Goal: Task Accomplishment & Management: Manage account settings

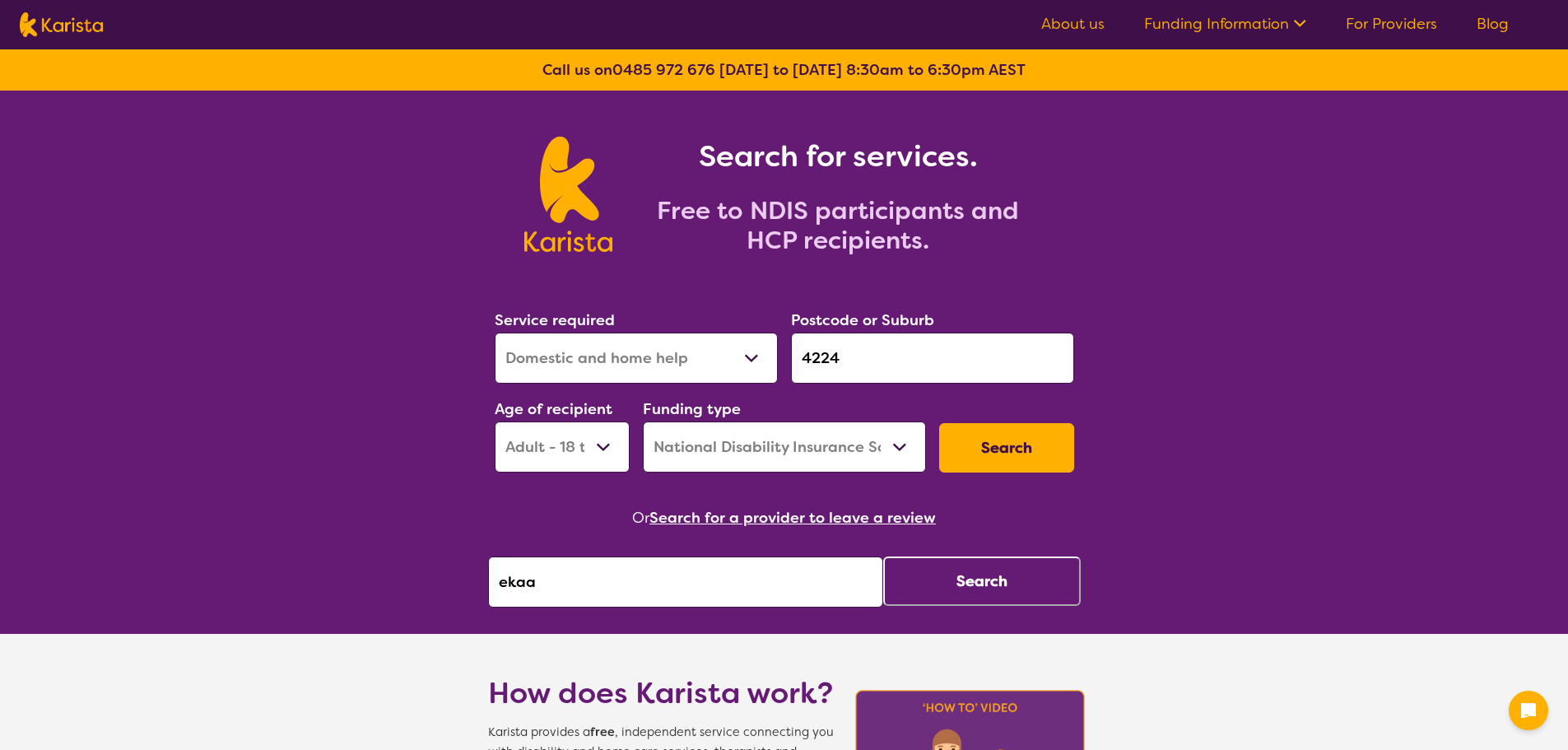
select select "Domestic and home help"
select select "AD"
select select "NDIS"
drag, startPoint x: 0, startPoint y: 0, endPoint x: 360, endPoint y: 588, distance: 689.5
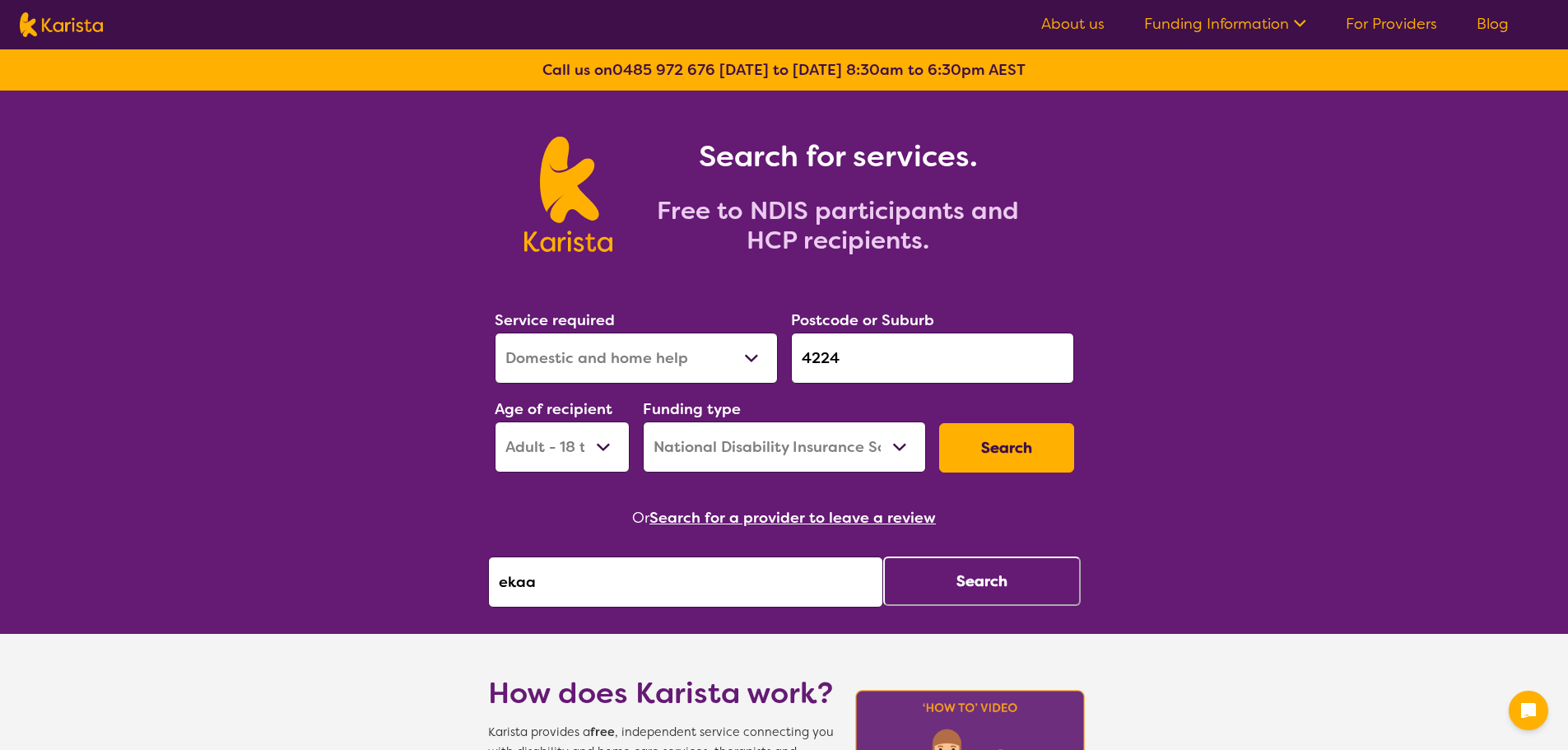
paste input "Australian care solution"
type input "Australian care solution"
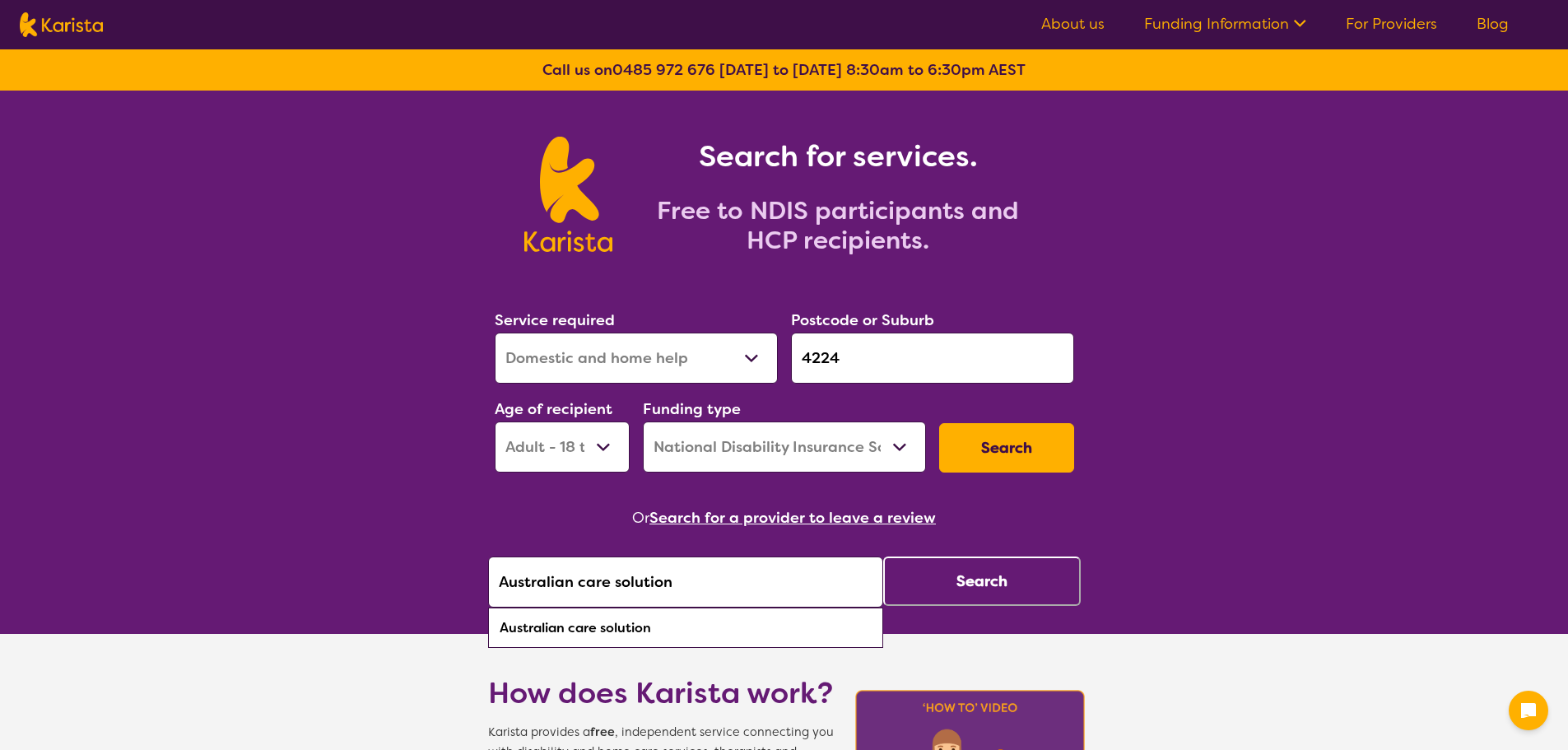
click button "Search" at bounding box center [982, 581] width 197 height 49
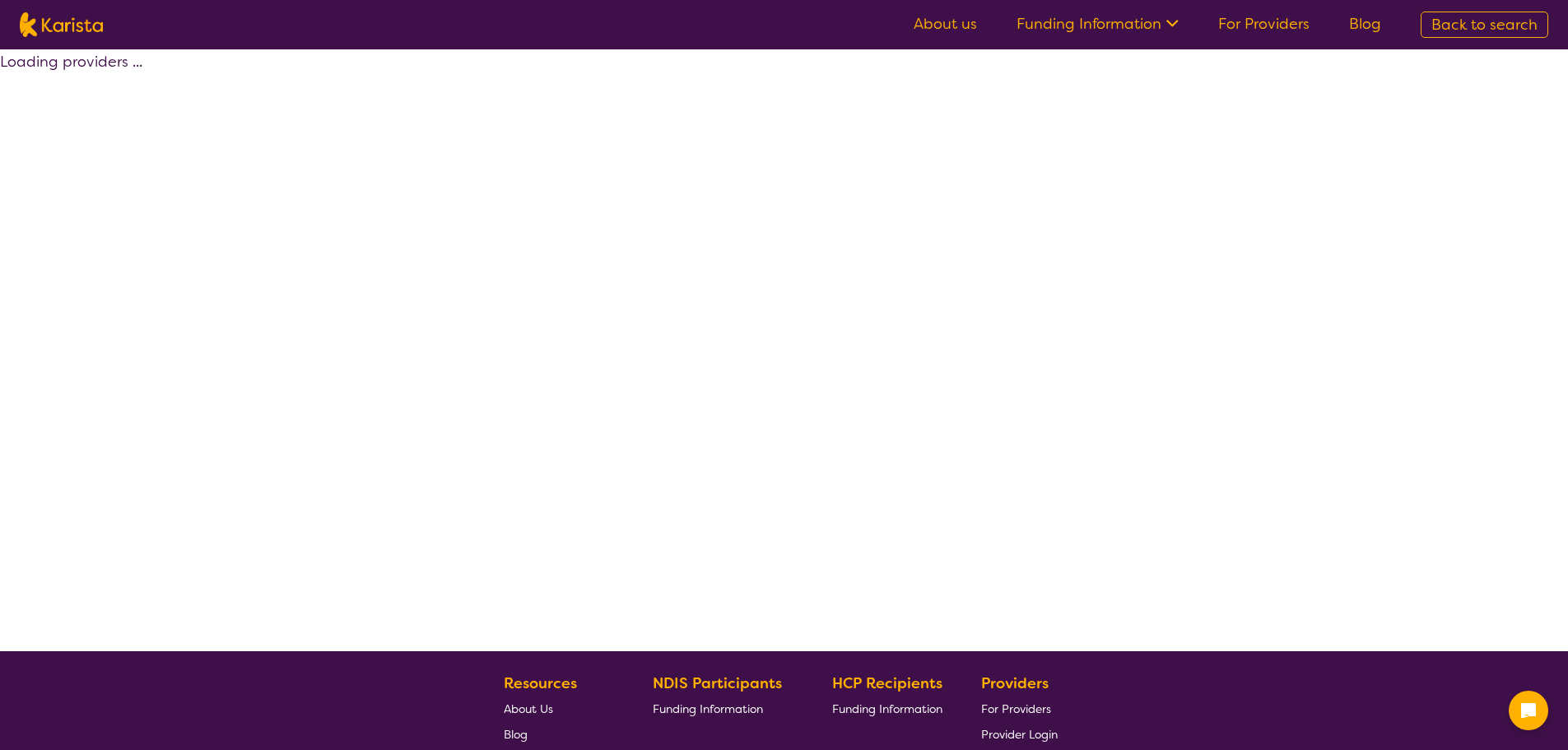
select select "by_score"
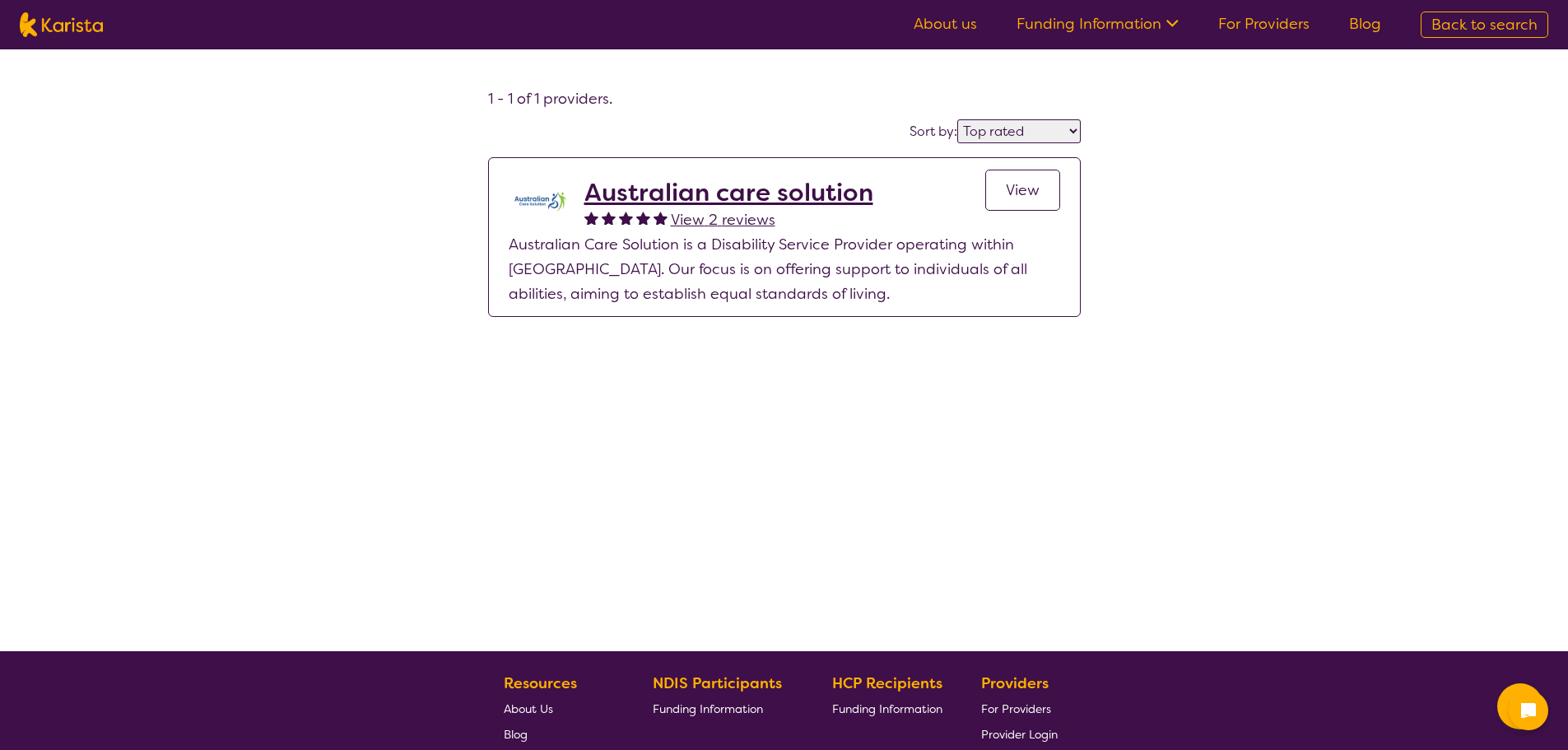
click at [1008, 194] on span "View" at bounding box center [1023, 190] width 34 height 20
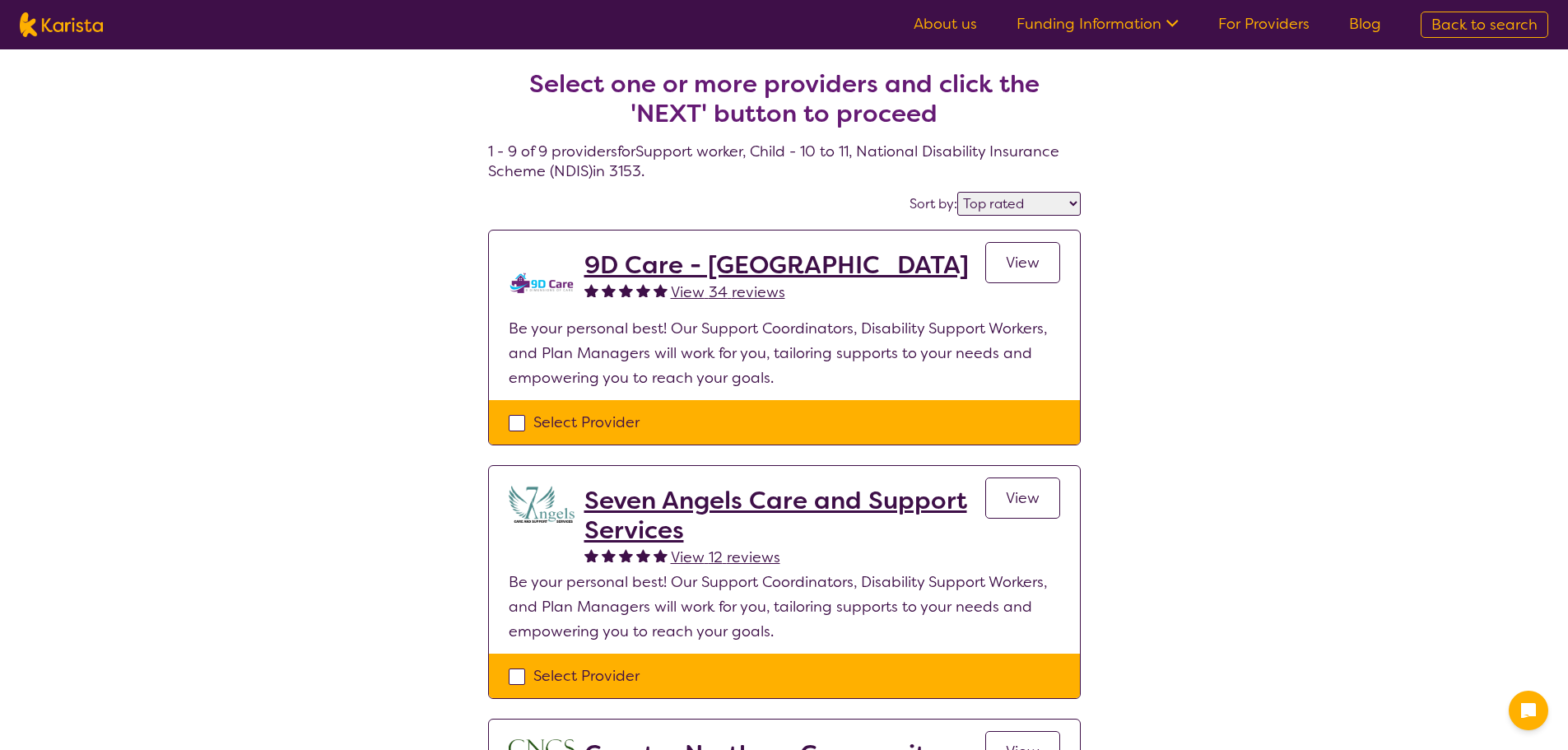
select select "by_score"
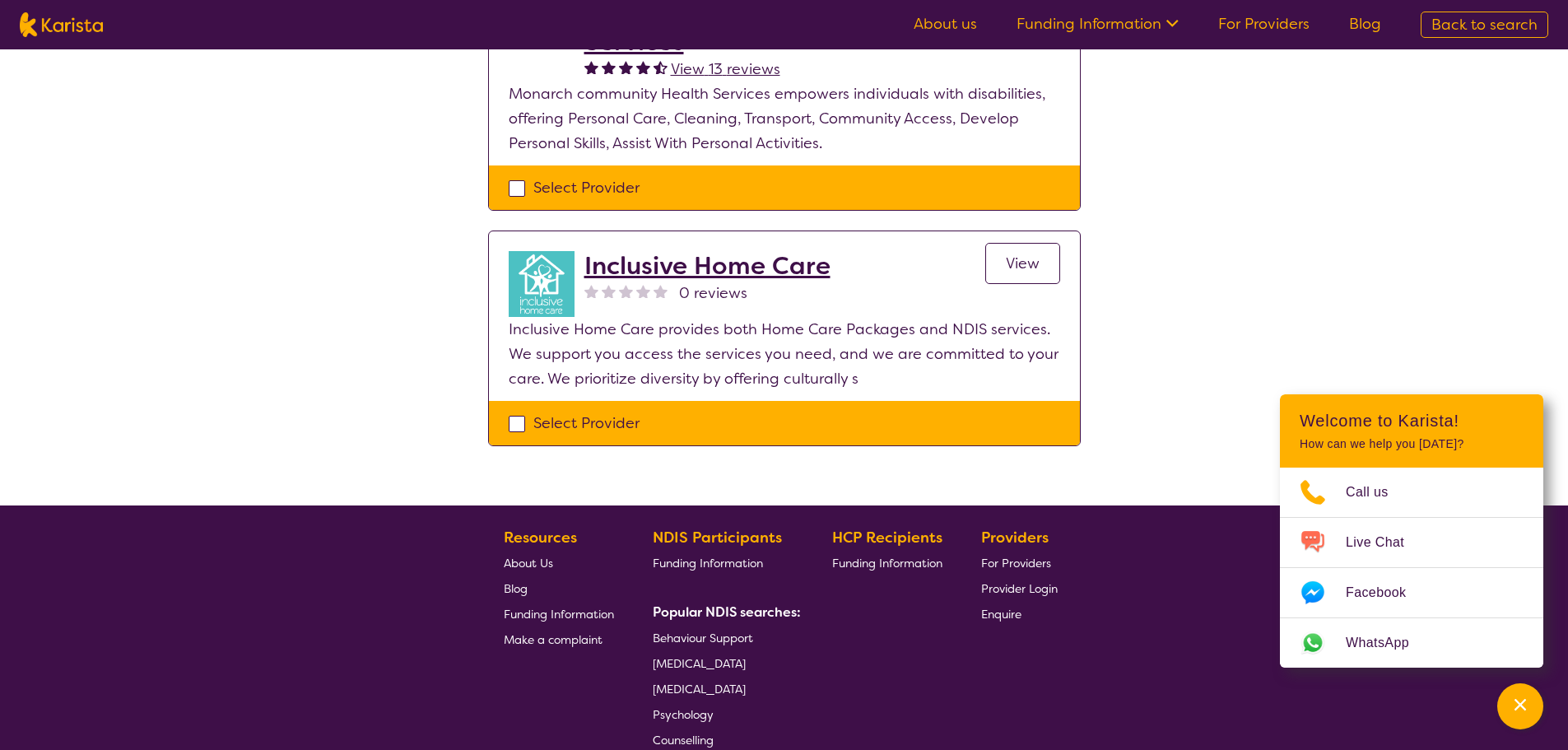
scroll to position [1728, 0]
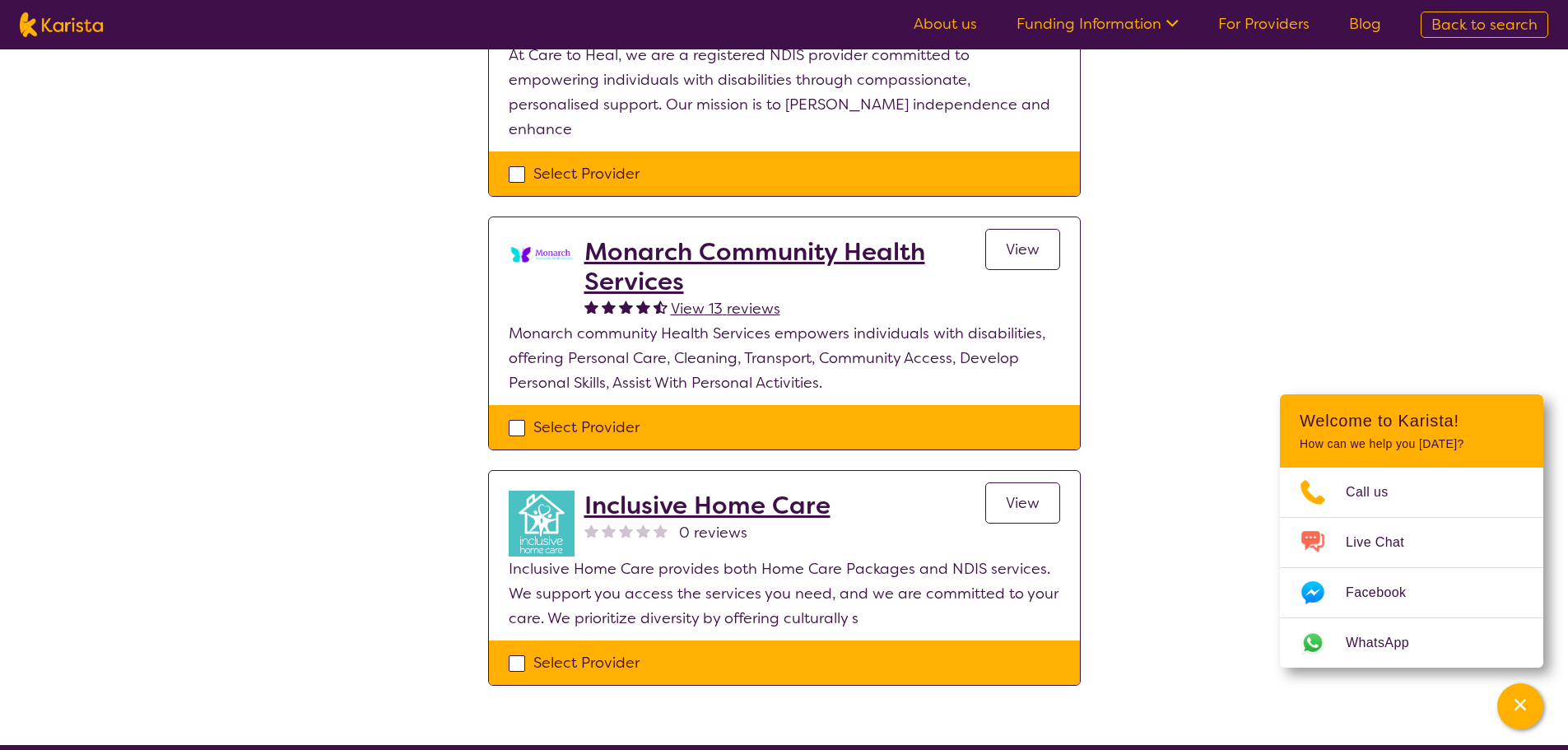
click at [1284, 25] on link "For Providers" at bounding box center [1264, 23] width 91 height 20
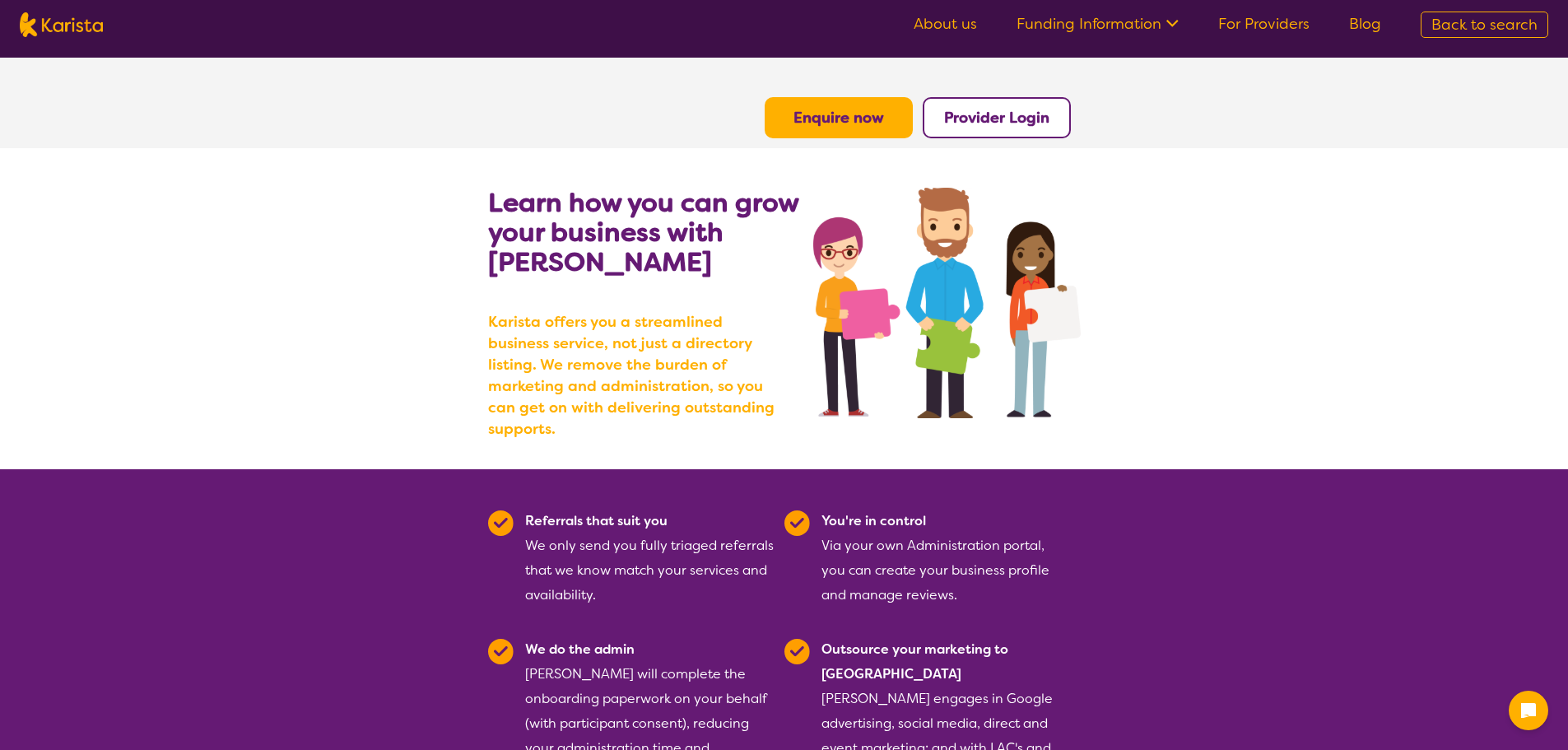
drag, startPoint x: 1006, startPoint y: 132, endPoint x: 980, endPoint y: 128, distance: 26.3
click at [1006, 134] on button "Provider Login" at bounding box center [996, 117] width 148 height 41
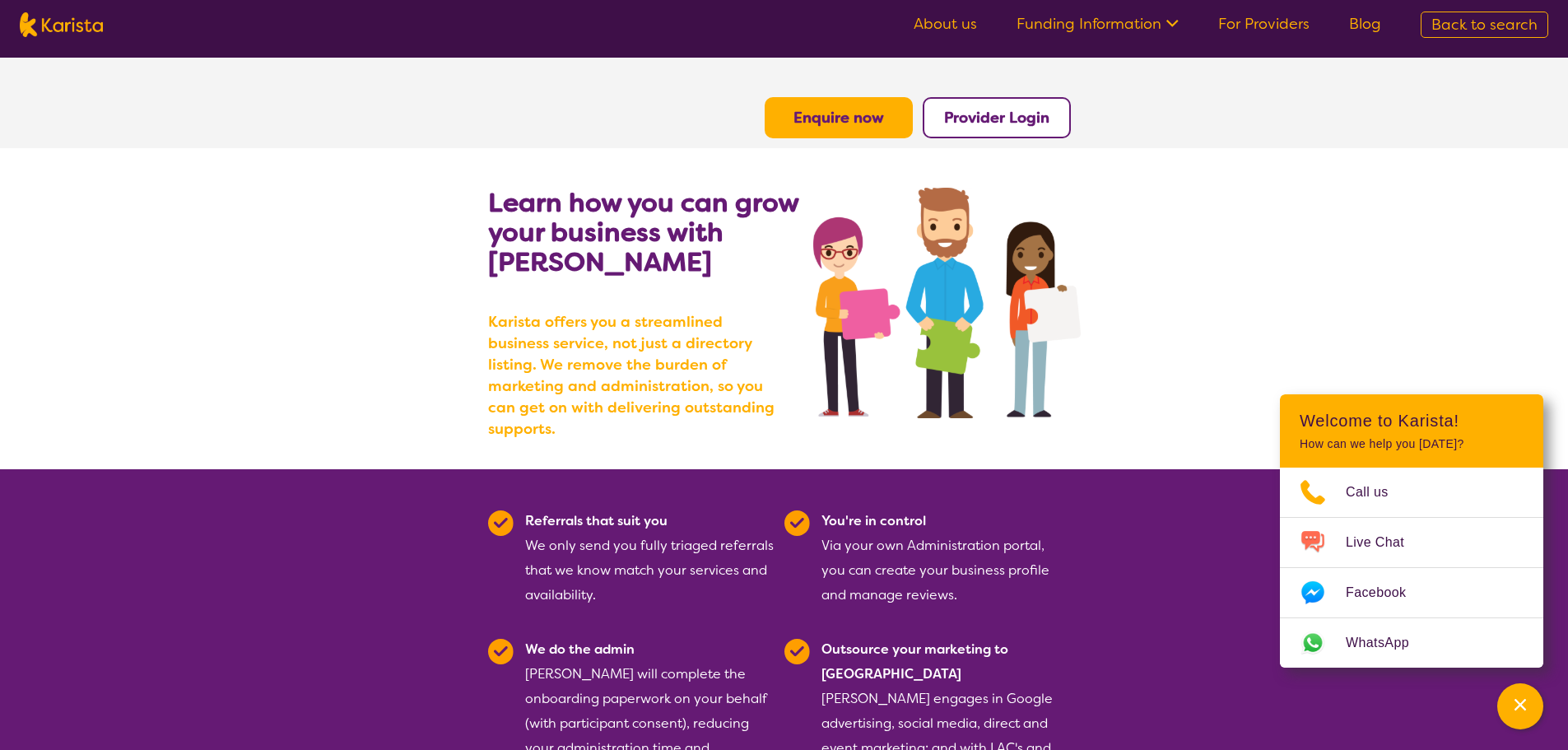
click at [951, 111] on b "Provider Login" at bounding box center [996, 117] width 105 height 20
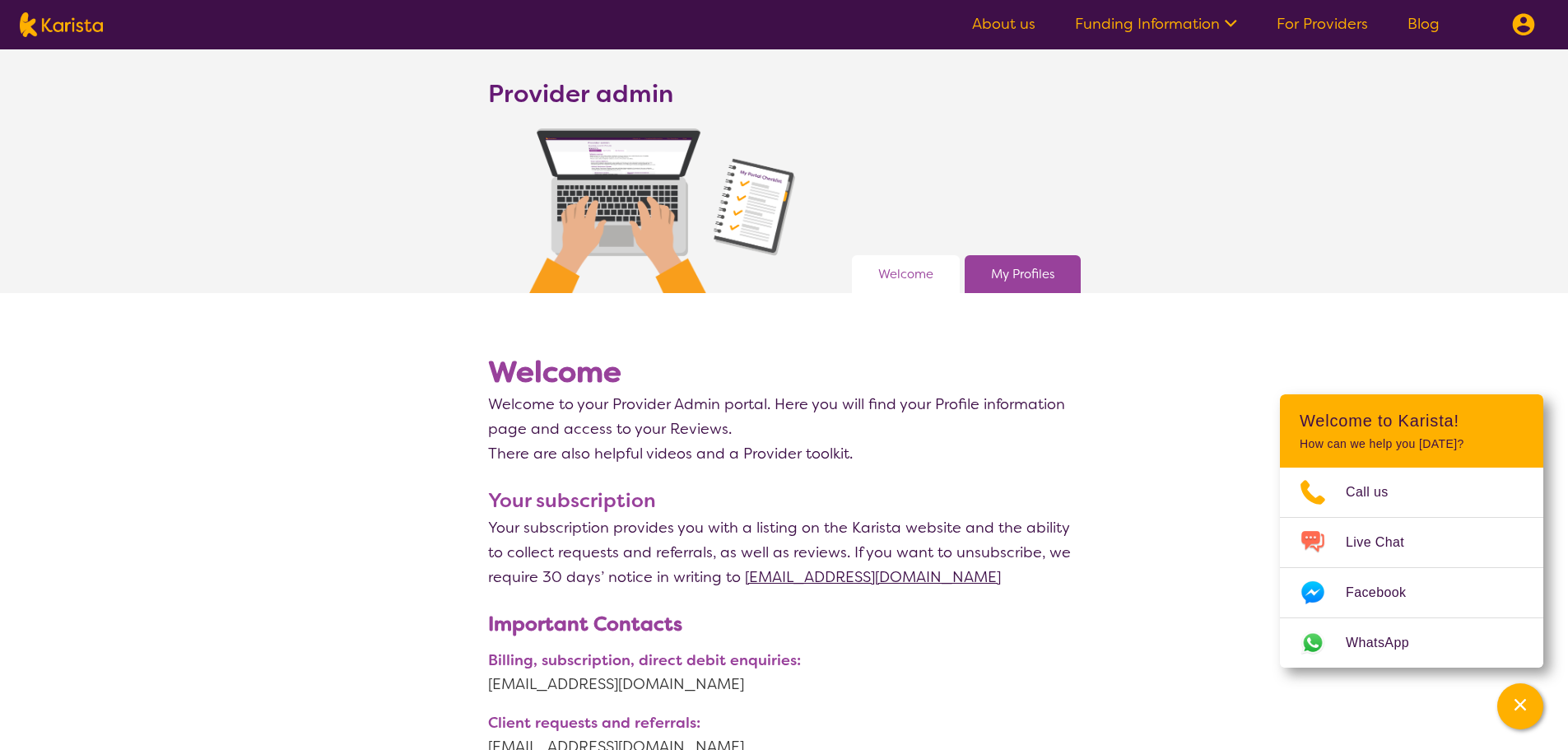
click at [1323, 22] on link "For Providers" at bounding box center [1322, 23] width 91 height 20
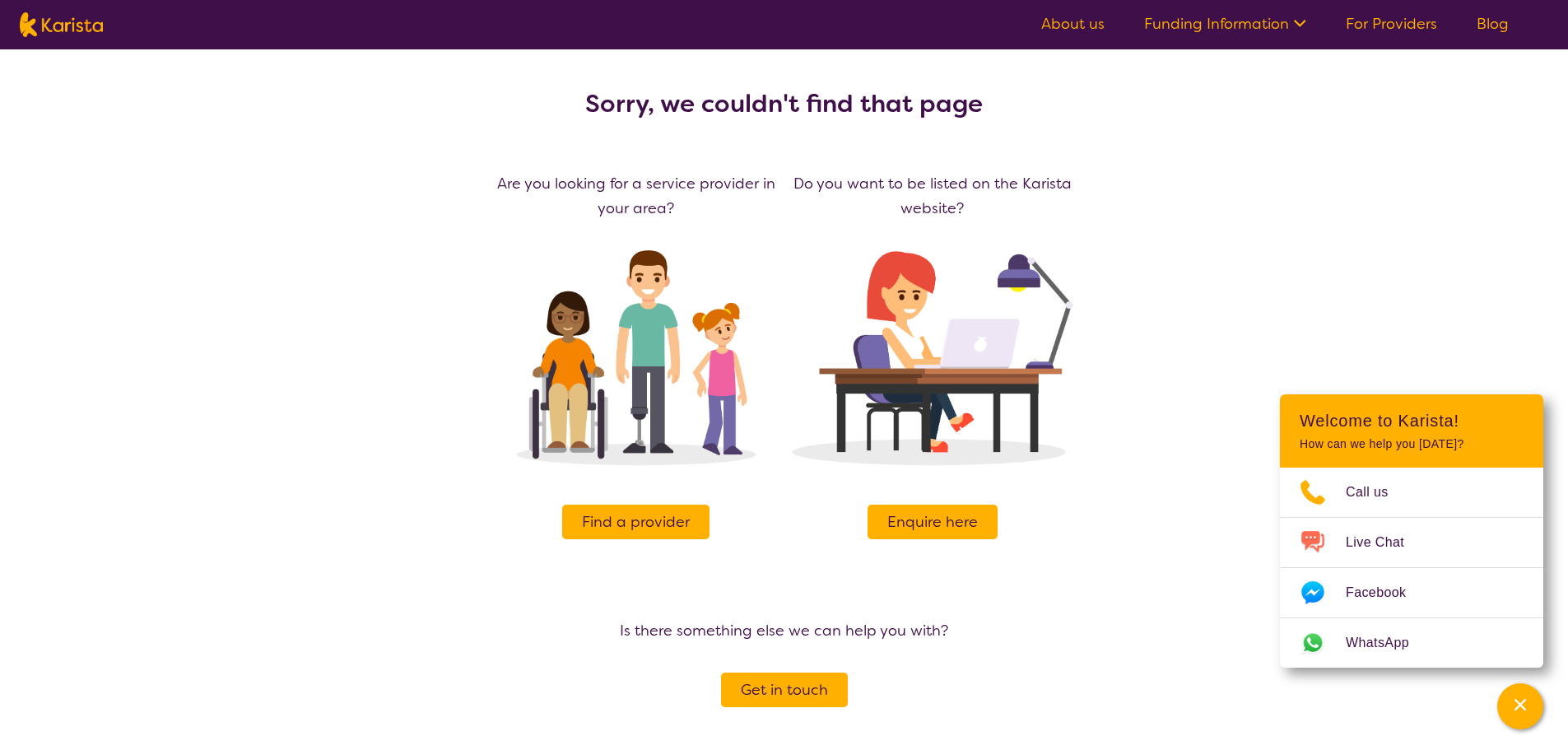
click at [1415, 25] on link "For Providers" at bounding box center [1391, 23] width 91 height 20
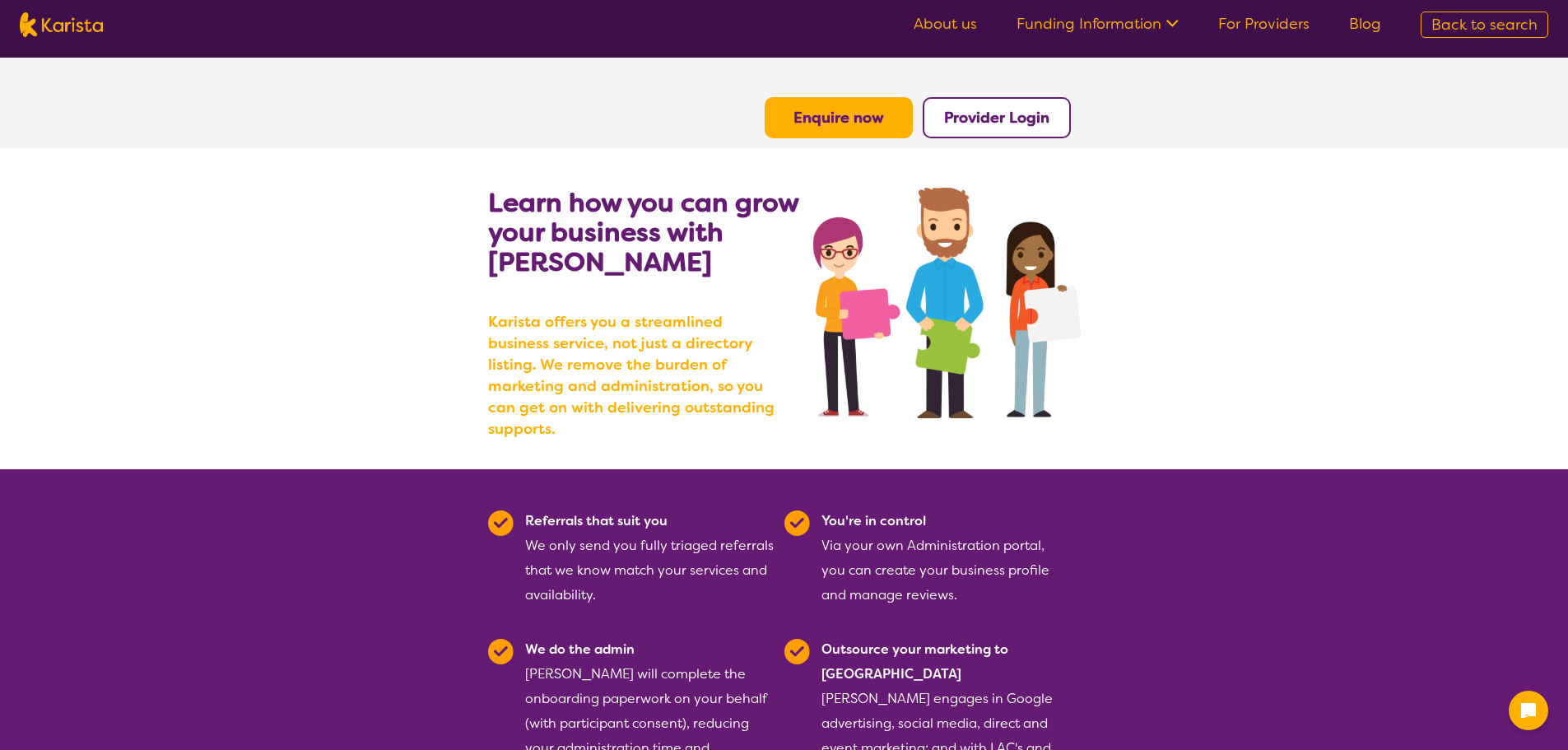
click at [956, 113] on b "Provider Login" at bounding box center [996, 117] width 105 height 20
